Goal: Navigation & Orientation: Find specific page/section

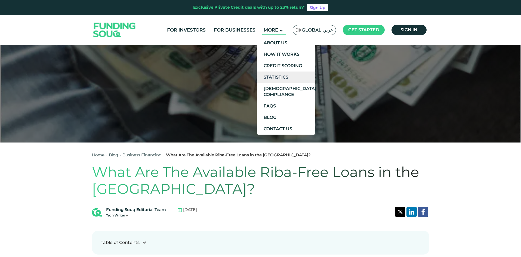
scroll to position [109, 0]
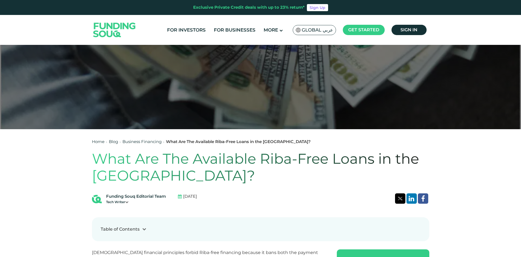
click at [316, 27] on span "Global عربي" at bounding box center [317, 30] width 31 height 6
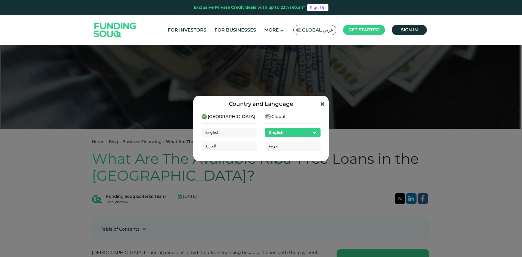
click at [252, 119] on div "[GEOGRAPHIC_DATA] English العربية" at bounding box center [229, 134] width 55 height 42
click at [237, 119] on div "[GEOGRAPHIC_DATA] English العربية" at bounding box center [229, 134] width 55 height 42
click at [235, 118] on span "[GEOGRAPHIC_DATA]" at bounding box center [232, 116] width 48 height 7
click at [228, 117] on span "[GEOGRAPHIC_DATA]" at bounding box center [232, 116] width 48 height 7
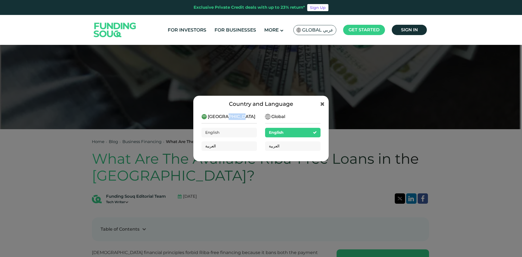
click at [242, 116] on div "[GEOGRAPHIC_DATA] English العربية" at bounding box center [229, 134] width 55 height 42
click at [316, 104] on div "Country and Language" at bounding box center [261, 104] width 119 height 8
click at [324, 103] on icon at bounding box center [322, 103] width 4 height 5
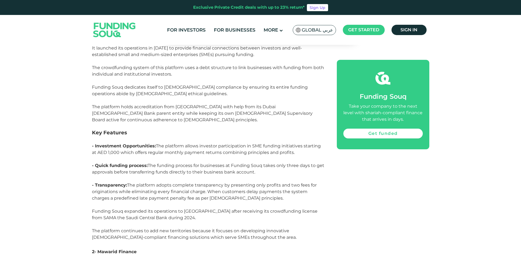
scroll to position [1577, 0]
